Goal: Task Accomplishment & Management: Manage account settings

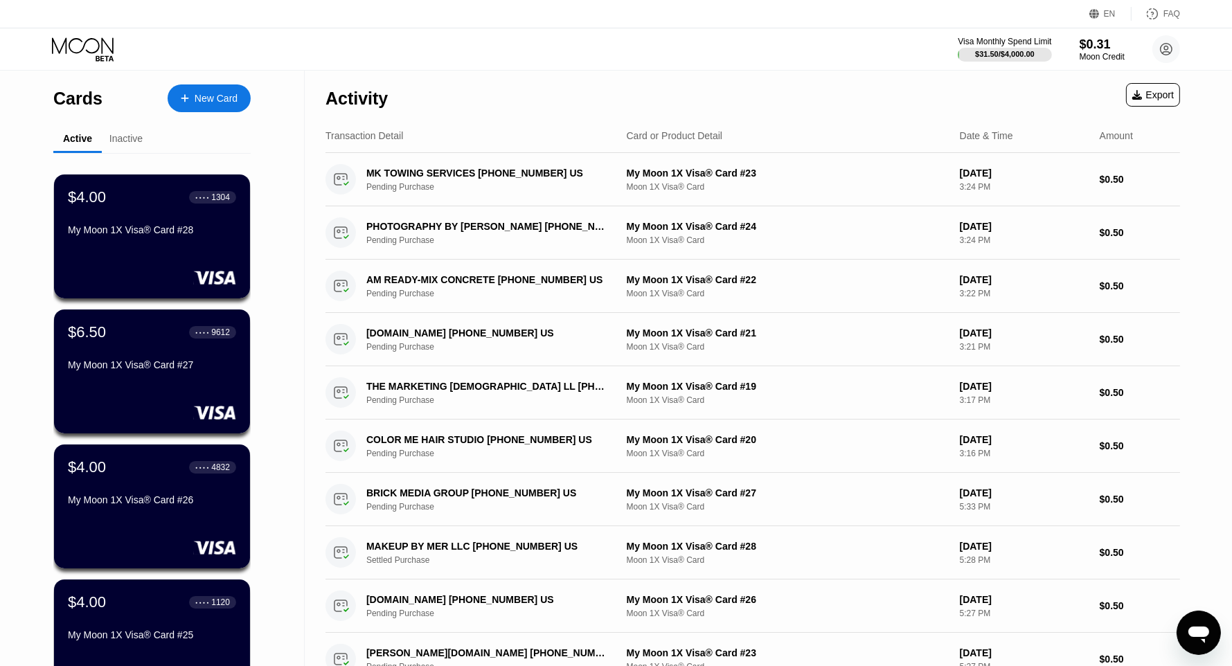
click at [294, 272] on div "Cards New Card Active Inactive $4.00 ● ● ● ● 1304 My Moon 1X Visa® Card #28 $6.…" at bounding box center [152, 492] width 305 height 843
click at [275, 361] on div "Cards New Card Active Inactive $4.00 ● ● ● ● 1304 My Moon 1X Visa® Card #28 $6.…" at bounding box center [152, 492] width 305 height 843
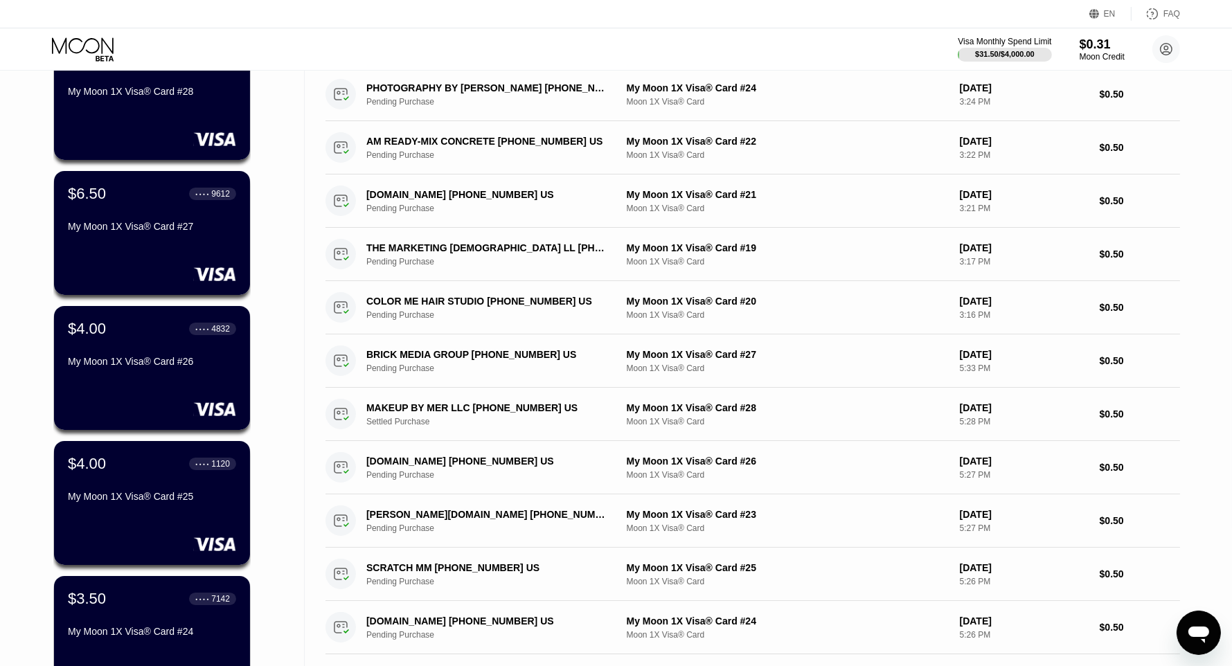
scroll to position [208, 0]
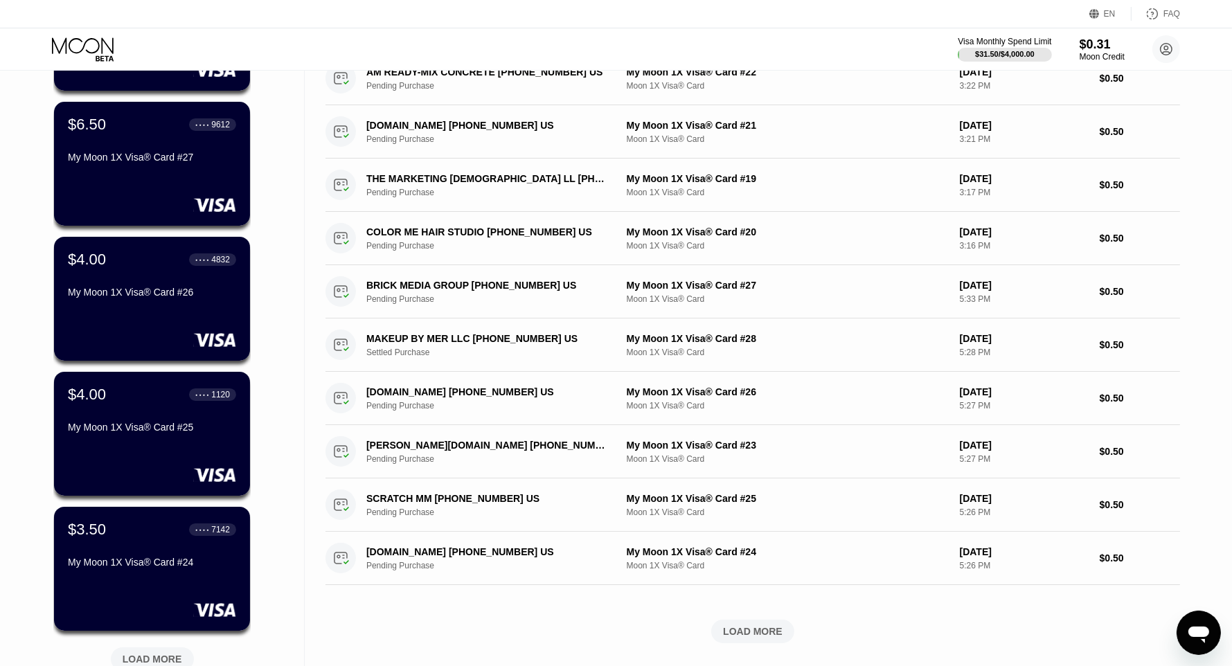
click at [271, 571] on div "Cards New Card Active Inactive $4.00 ● ● ● ● 1304 My Moon 1X Visa® Card #28 $6.…" at bounding box center [152, 284] width 305 height 843
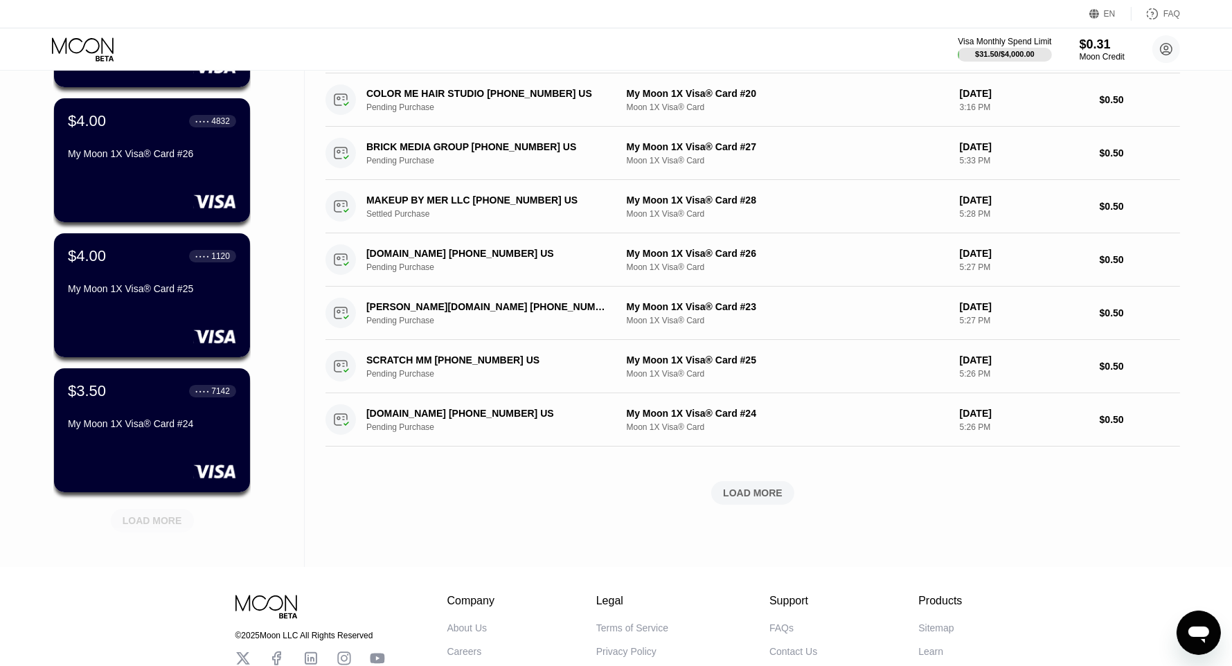
click at [179, 522] on div "LOAD MORE" at bounding box center [153, 520] width 60 height 12
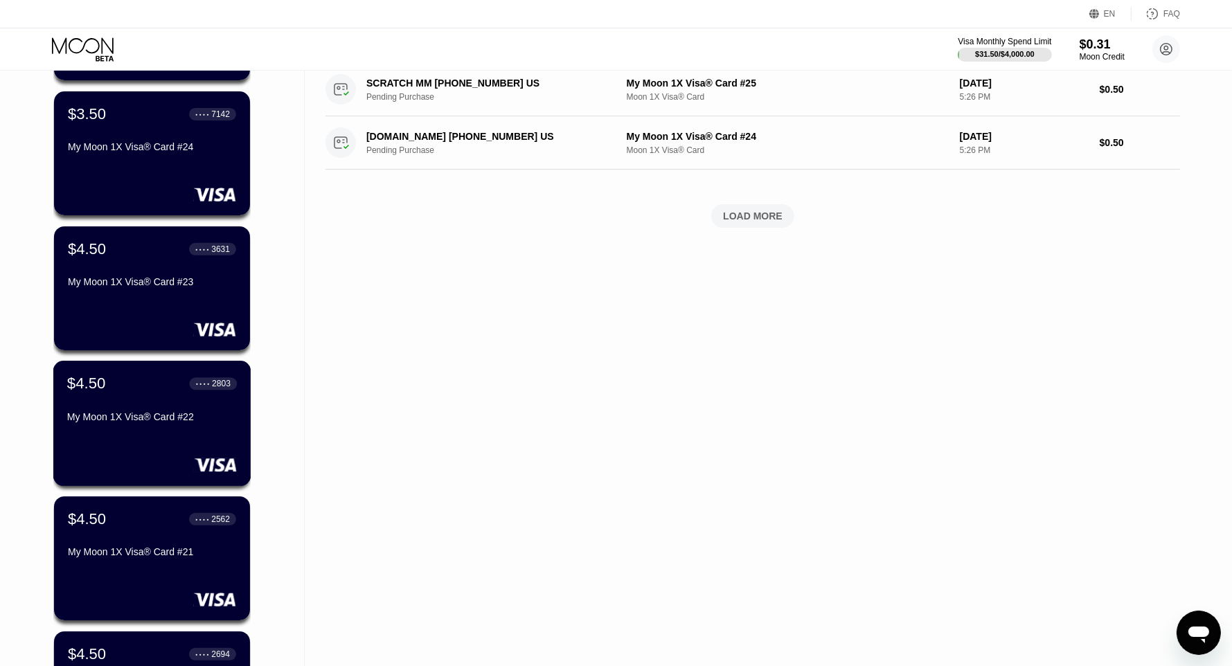
scroll to position [554, 0]
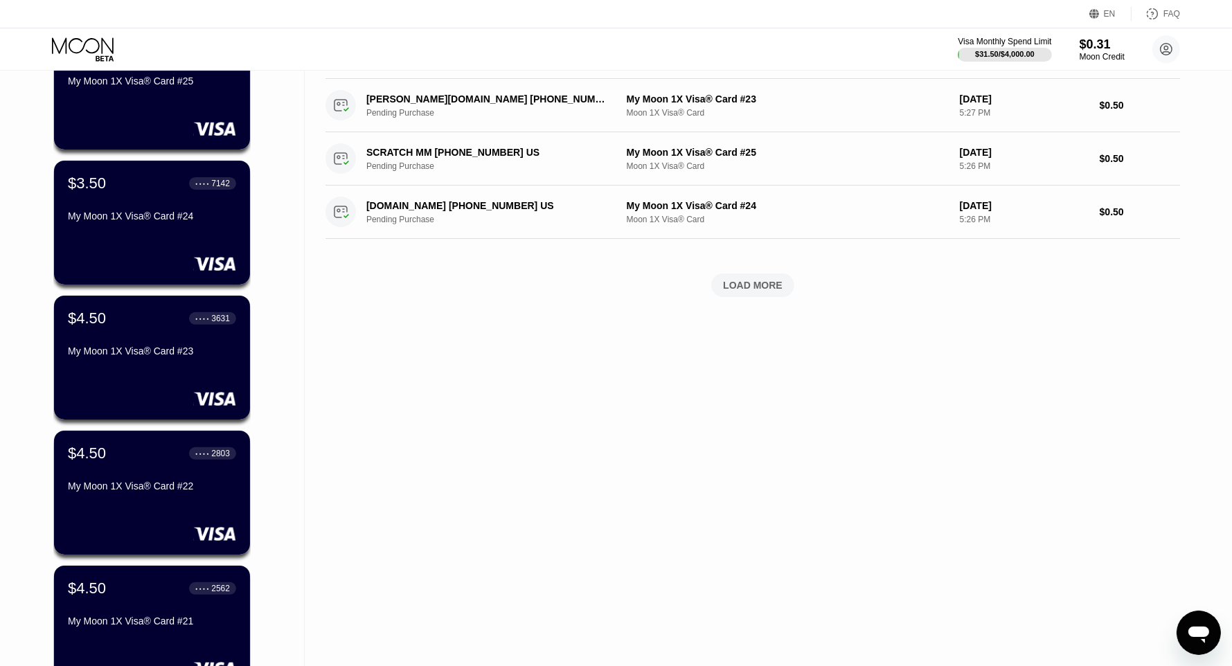
click at [266, 380] on div "Cards New Card Active Inactive $4.00 ● ● ● ● 1304 My Moon 1X Visa® Card #28 $6.…" at bounding box center [152, 276] width 305 height 1518
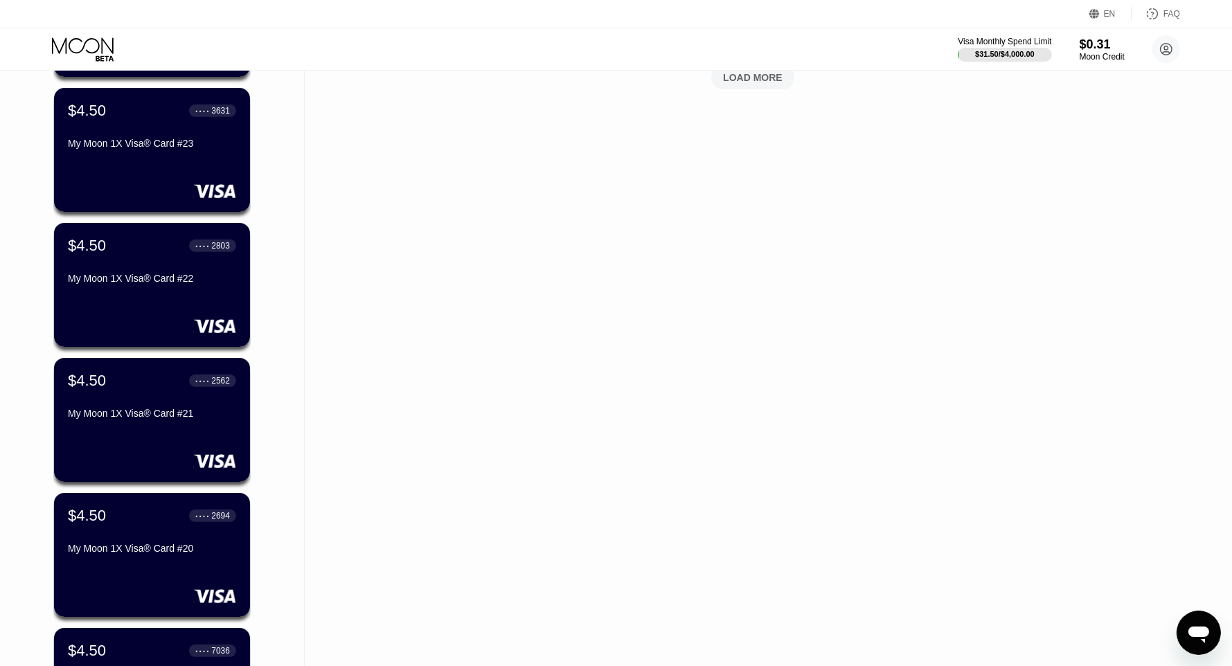
scroll to position [900, 0]
